Goal: Find specific page/section: Find specific page/section

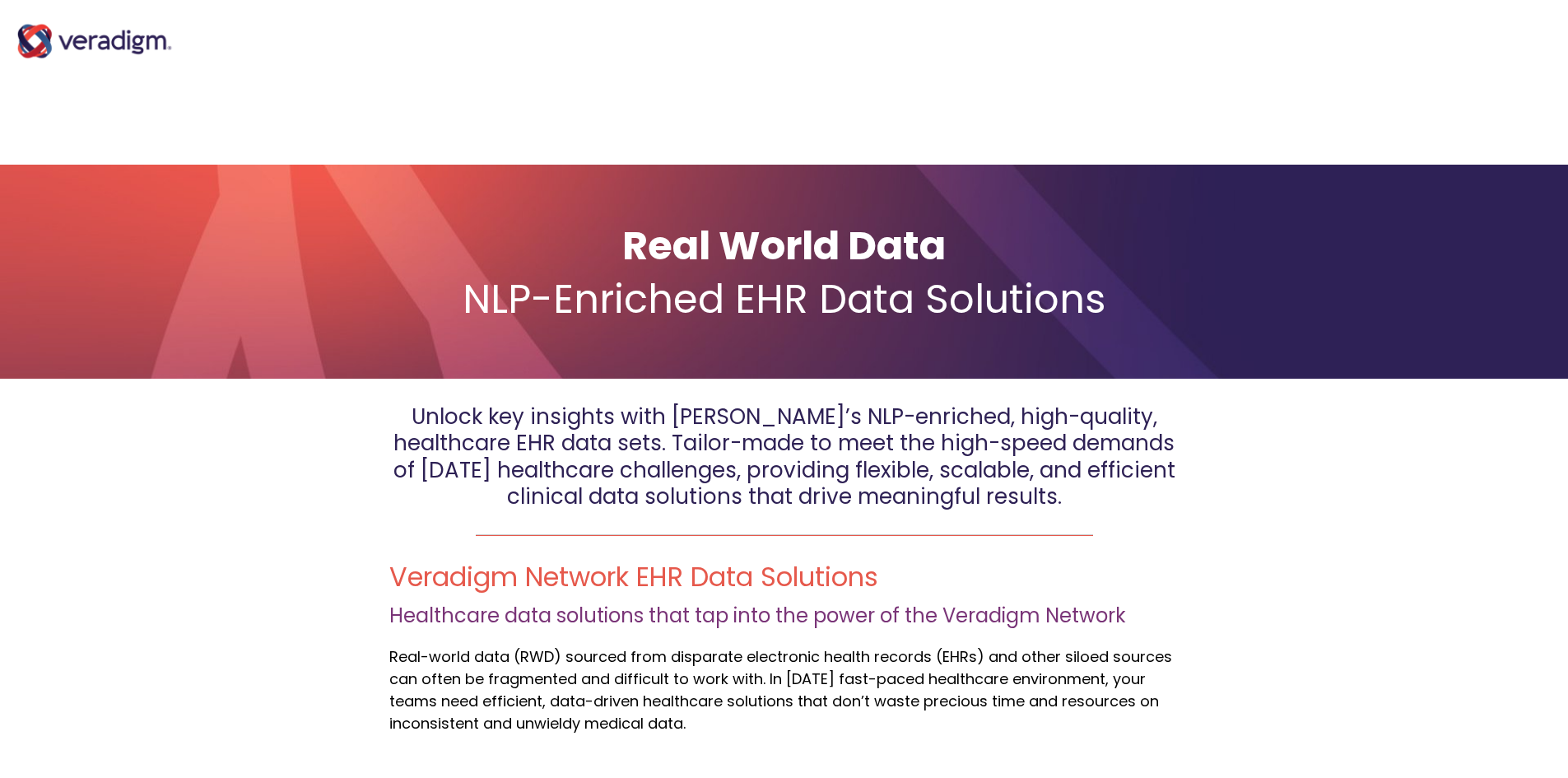
click at [129, 48] on img at bounding box center [94, 41] width 165 height 66
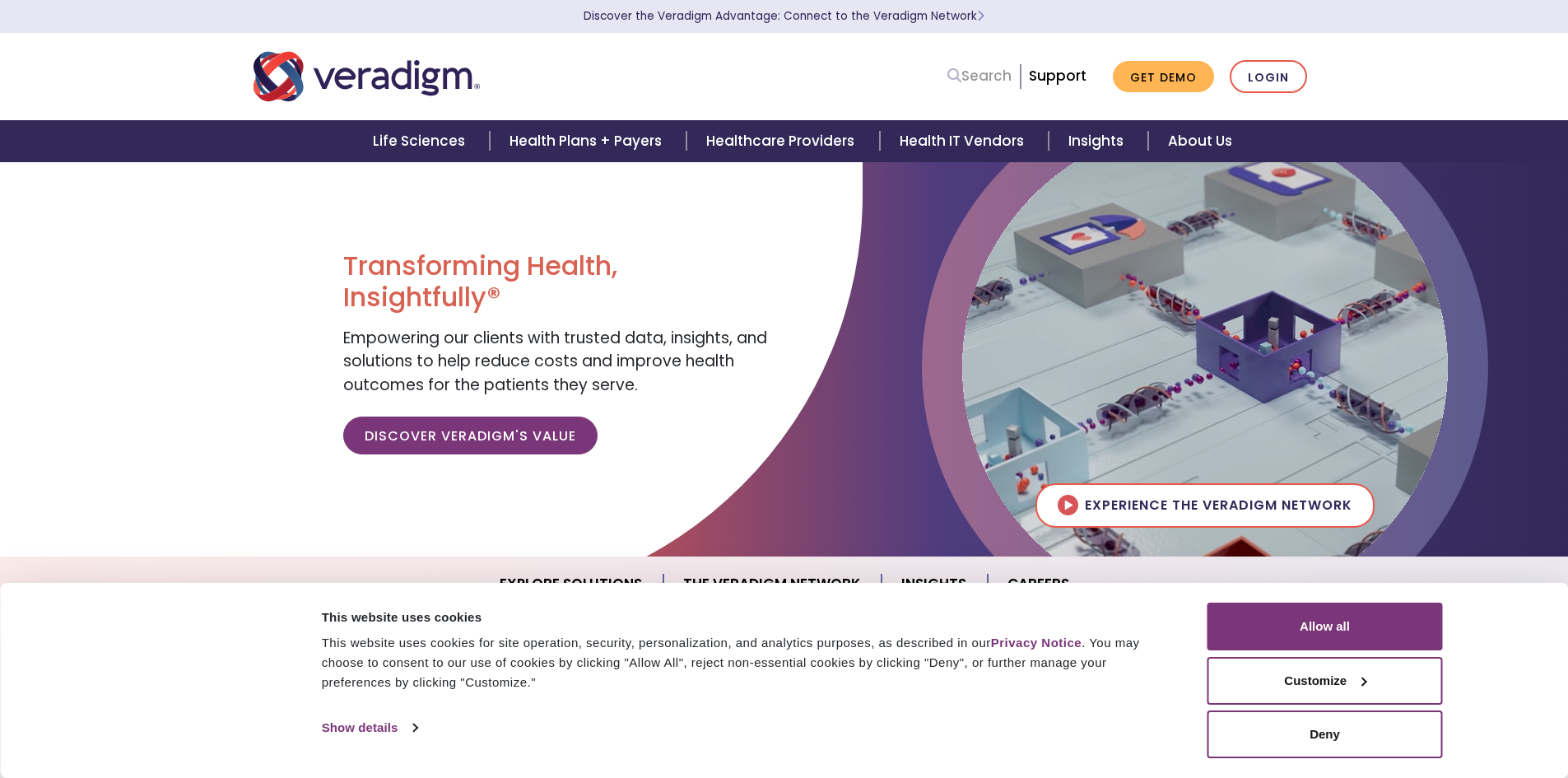
click at [998, 73] on link "Search" at bounding box center [979, 75] width 65 height 22
click at [961, 74] on icon at bounding box center [954, 75] width 14 height 14
click at [860, 68] on div "Search Support Get Demo Login" at bounding box center [1011, 76] width 634 height 34
click at [980, 61] on li "Search" at bounding box center [980, 76] width 66 height 31
click at [981, 72] on link "Search" at bounding box center [979, 75] width 65 height 22
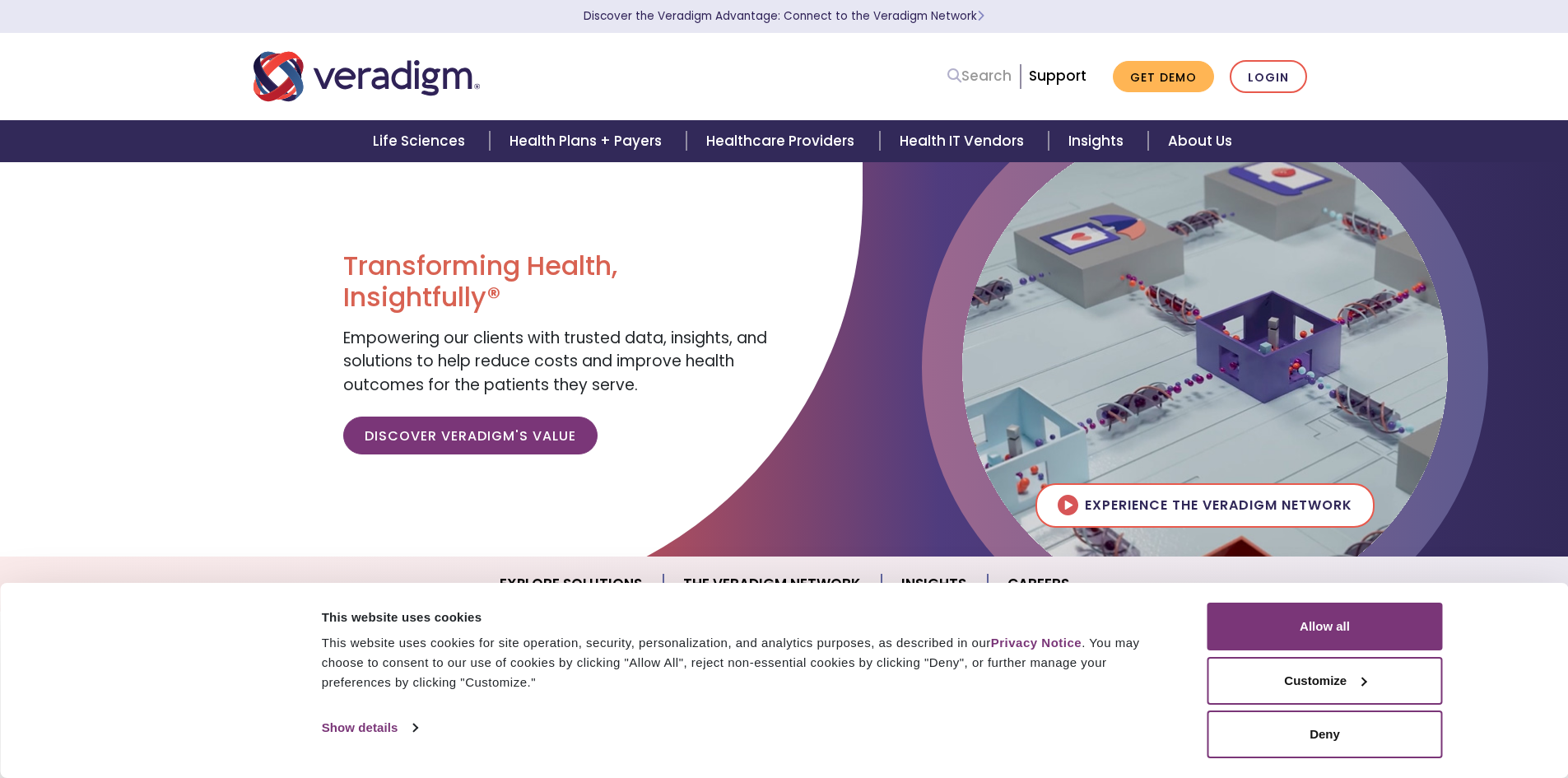
click at [983, 76] on link "Search" at bounding box center [979, 75] width 65 height 22
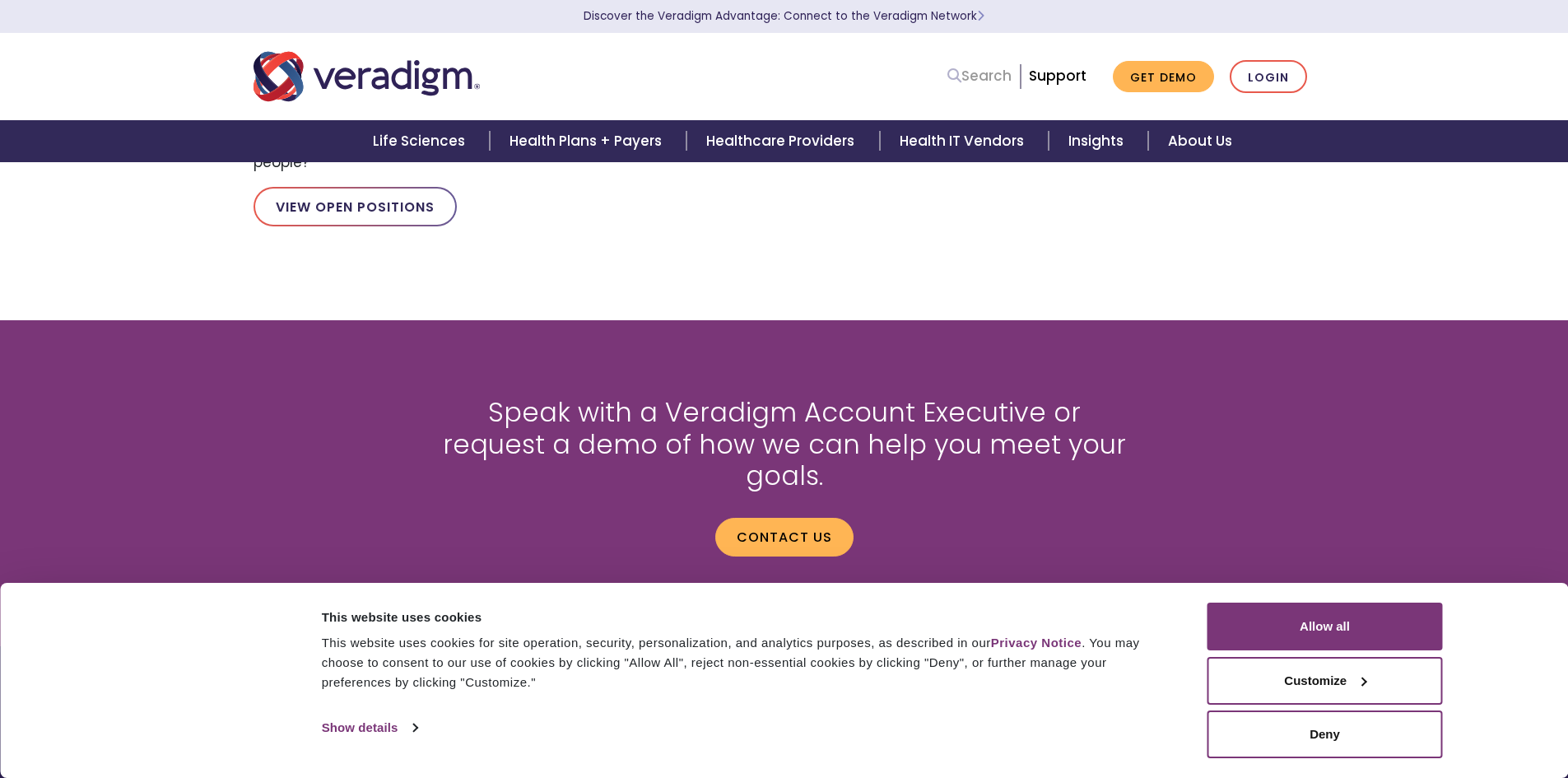
scroll to position [1805, 0]
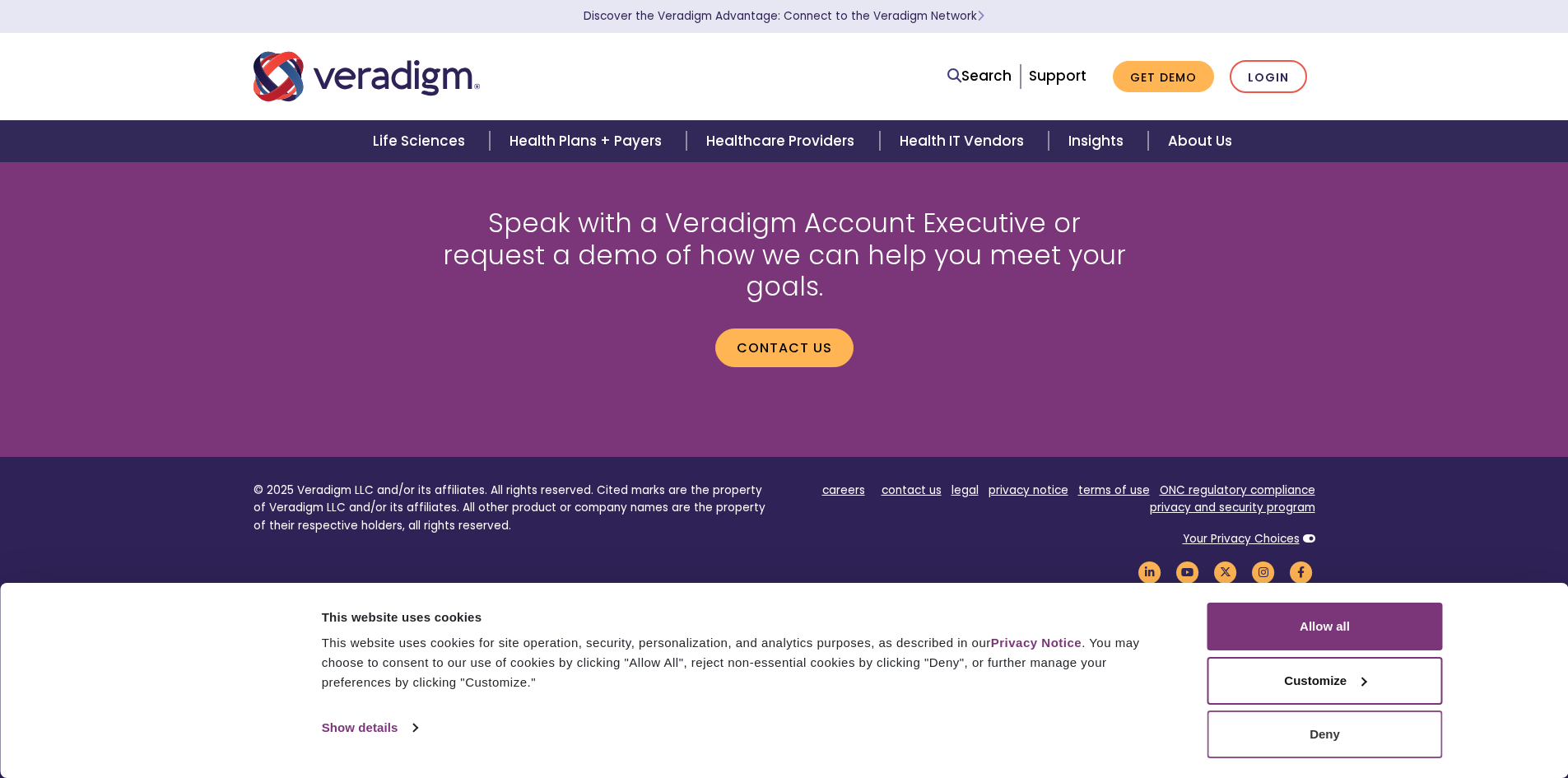
click at [1258, 732] on button "Deny" at bounding box center [1325, 735] width 235 height 48
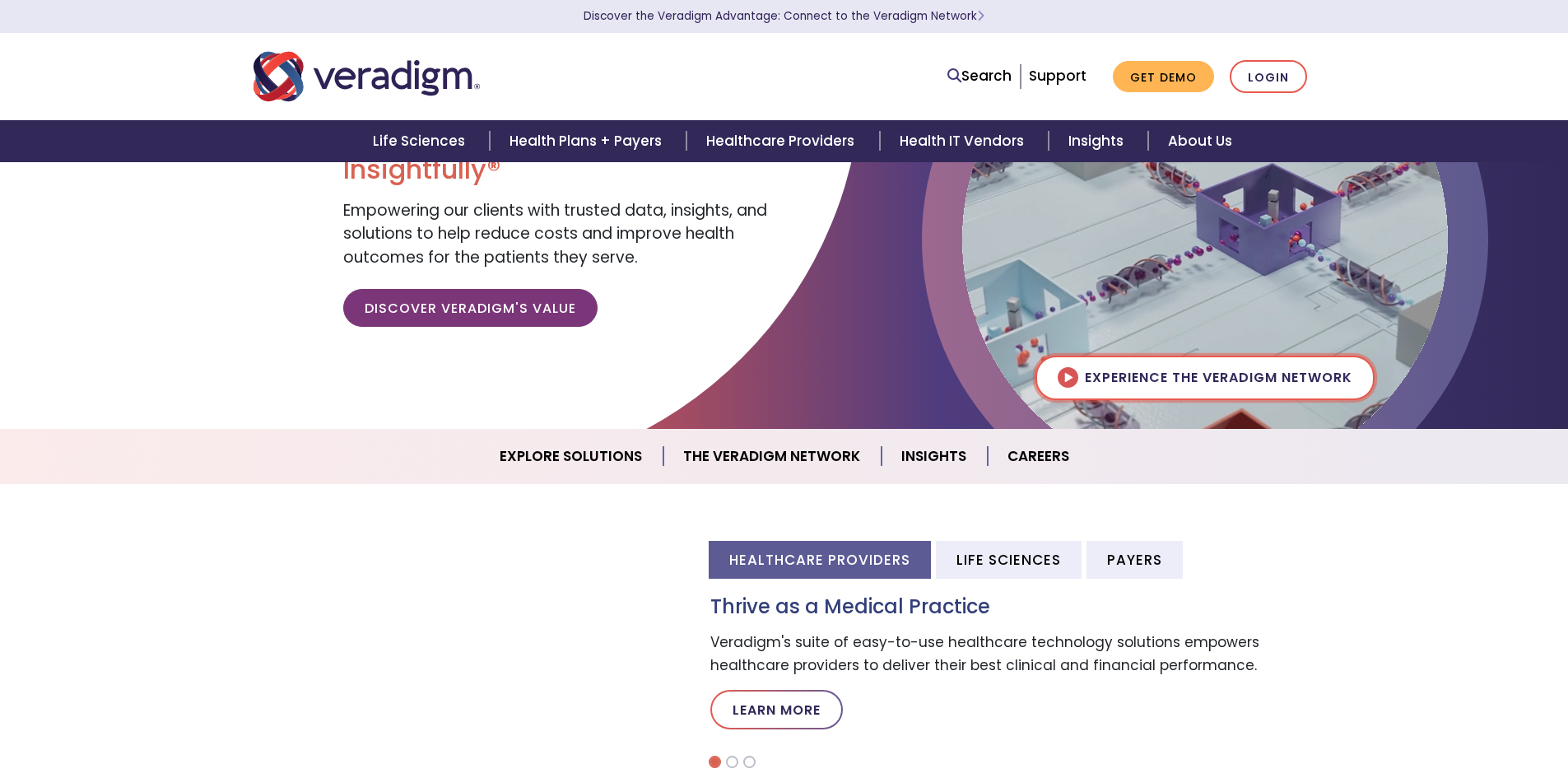
scroll to position [0, 0]
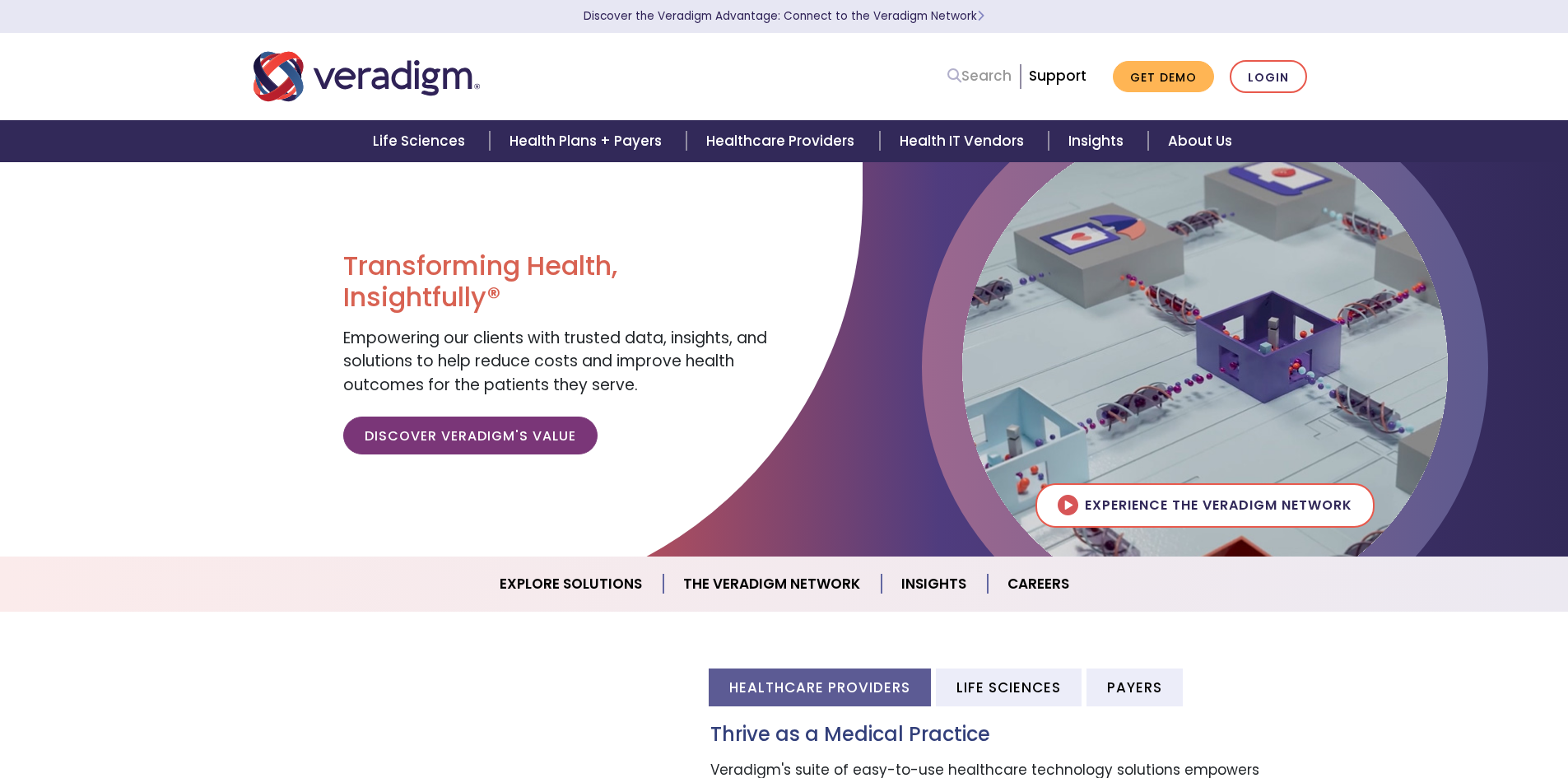
click at [991, 73] on link "Search" at bounding box center [979, 75] width 65 height 22
click at [995, 82] on link "Search" at bounding box center [979, 75] width 65 height 22
click at [981, 73] on link "Search" at bounding box center [979, 75] width 65 height 22
